Goal: Participate in discussion: Engage in conversation with other users on a specific topic

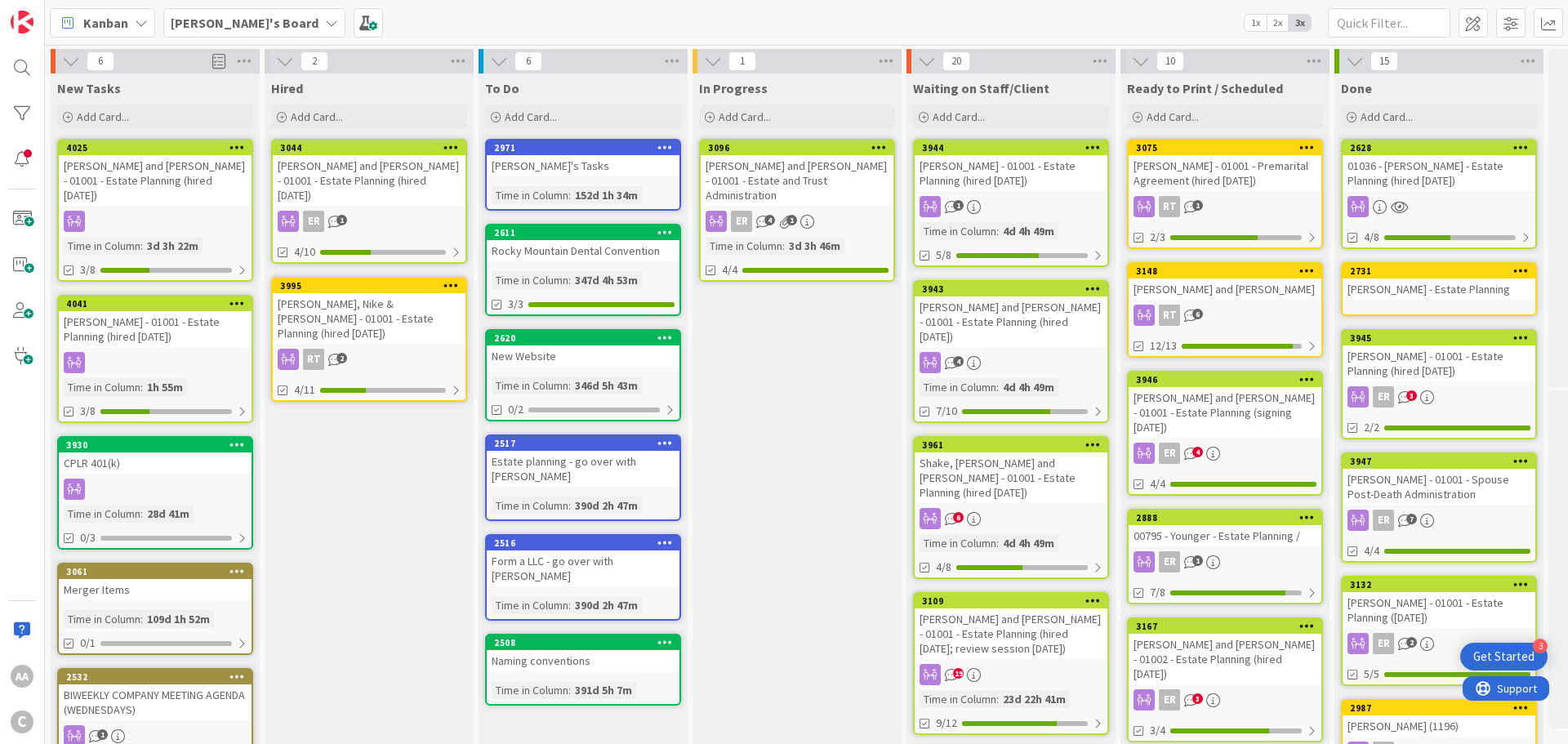
click at [1214, 412] on div "[PERSON_NAME] and [PERSON_NAME] - 01001 - Estate Planning (signing [DATE])" at bounding box center [1225, 412] width 192 height 50
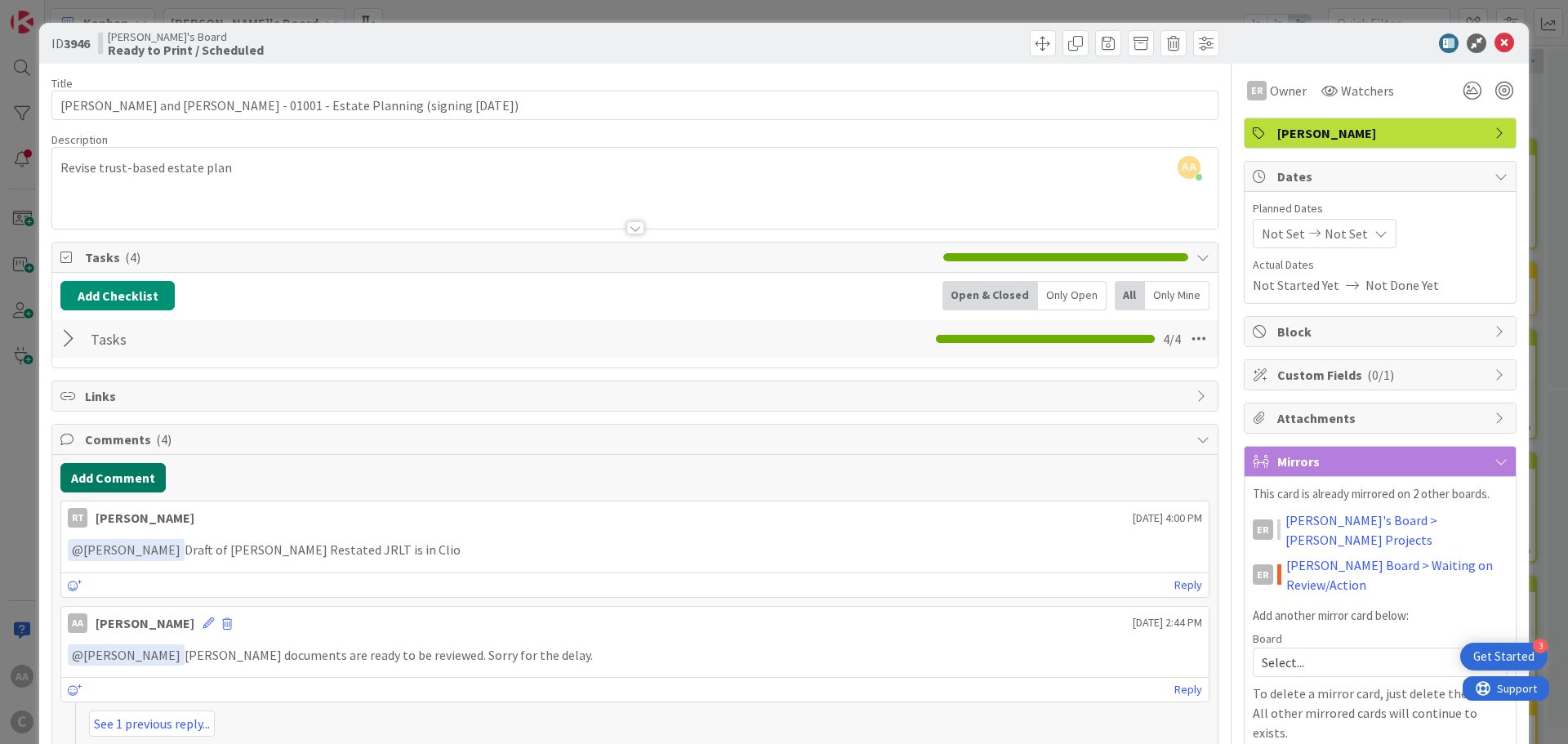
click at [113, 490] on button "Add Comment" at bounding box center [113, 477] width 105 height 29
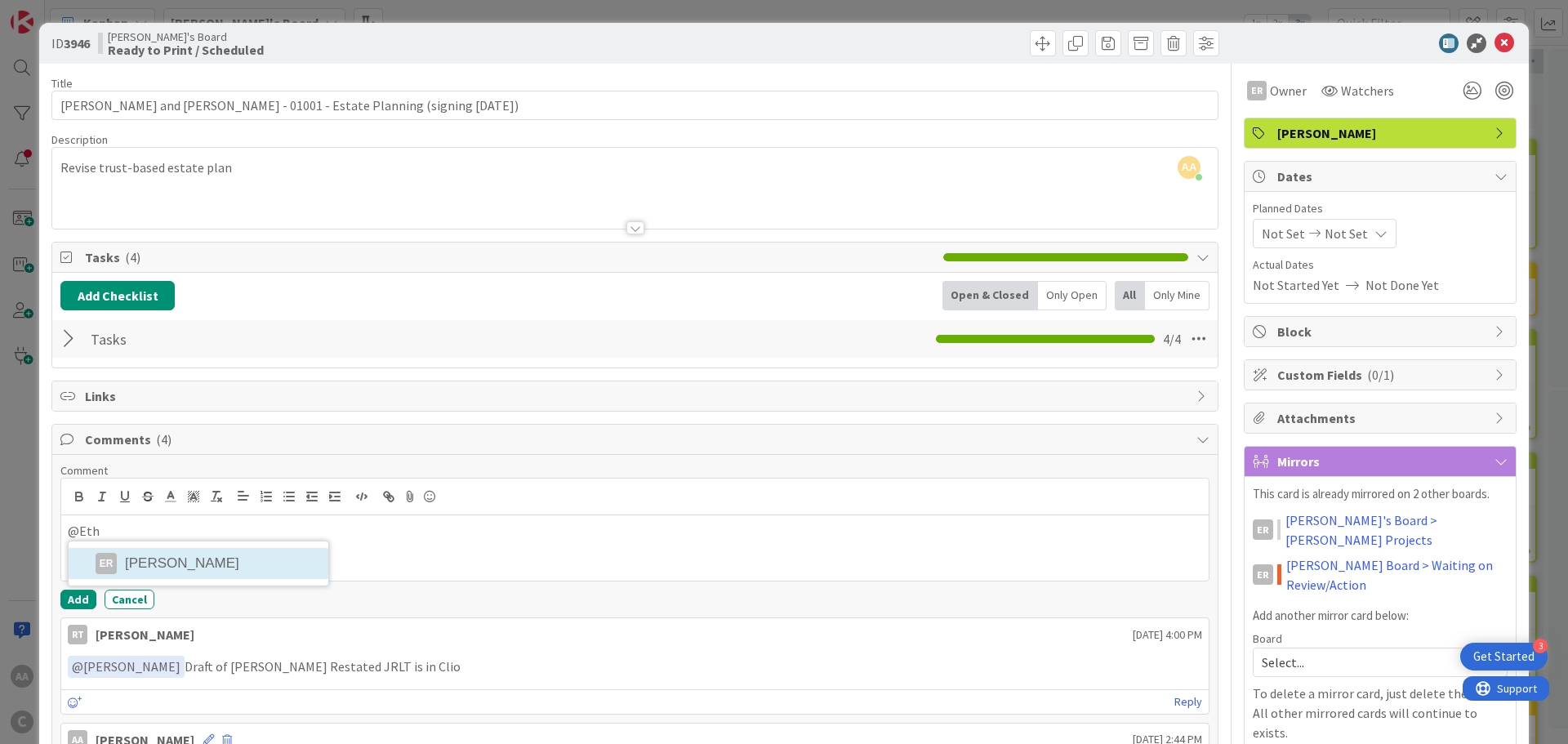
click at [137, 560] on li "ER [PERSON_NAME]" at bounding box center [198, 563] width 260 height 31
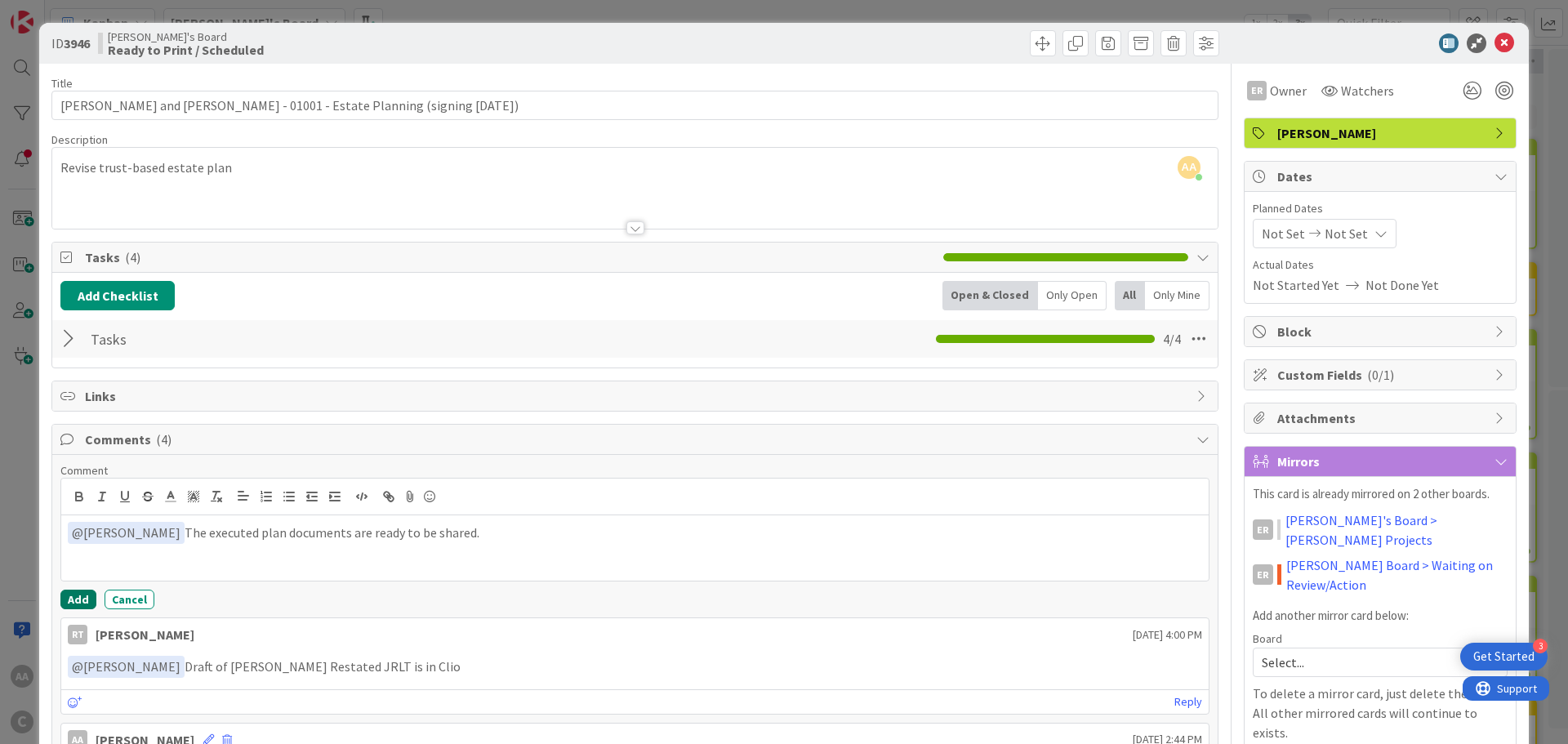
click at [89, 597] on button "Add" at bounding box center [78, 599] width 36 height 19
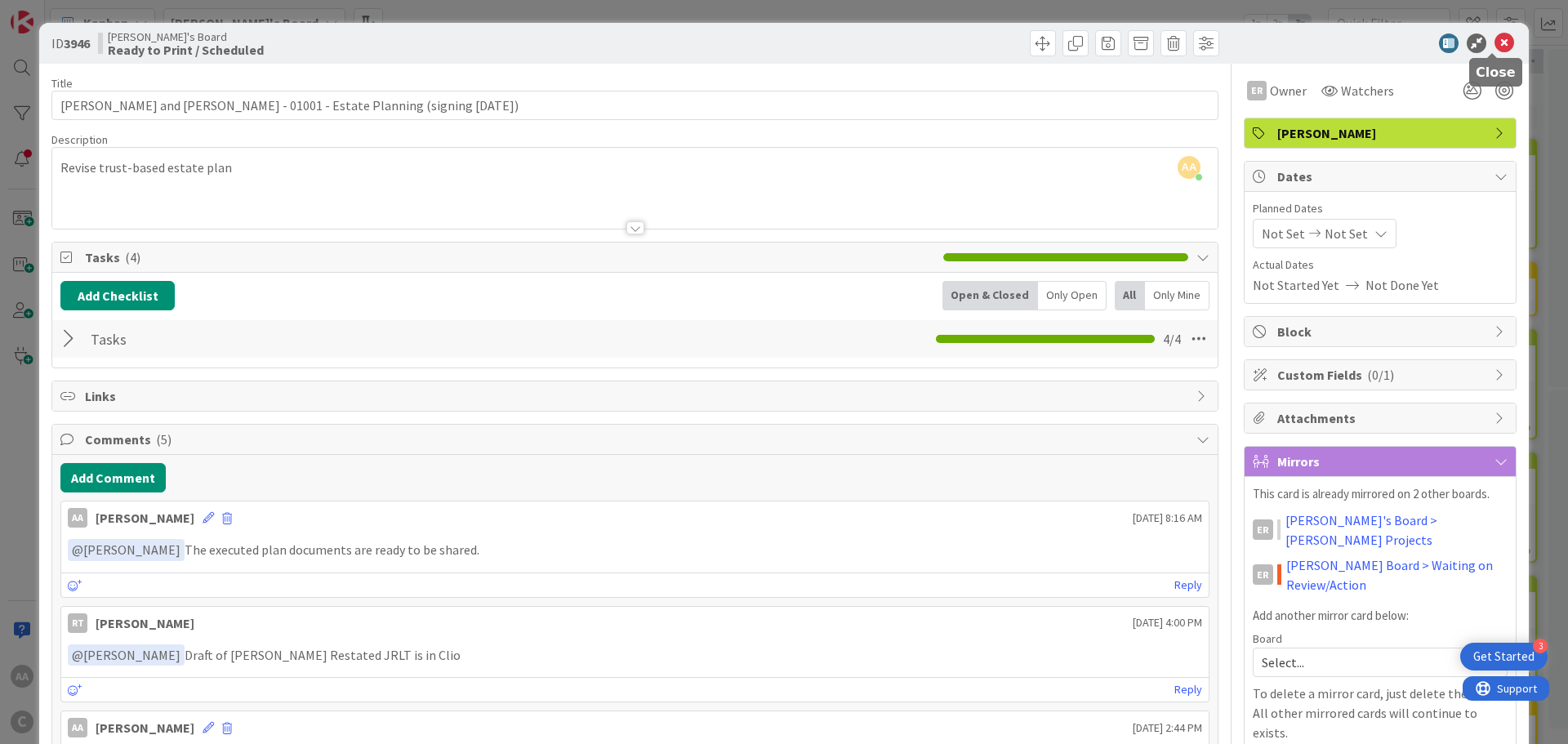
click at [1495, 43] on icon at bounding box center [1504, 43] width 19 height 19
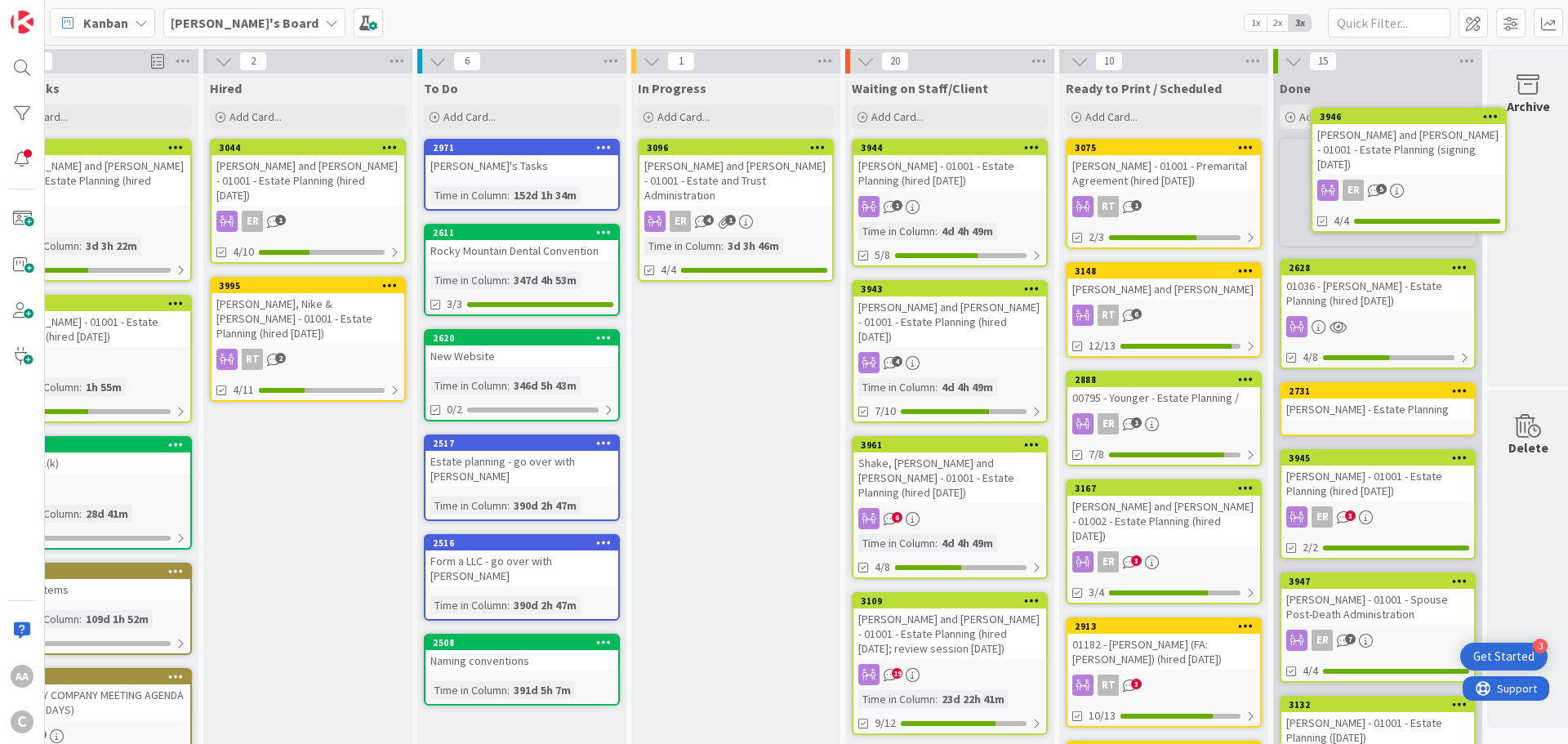
scroll to position [0, 80]
